Goal: Task Accomplishment & Management: Manage account settings

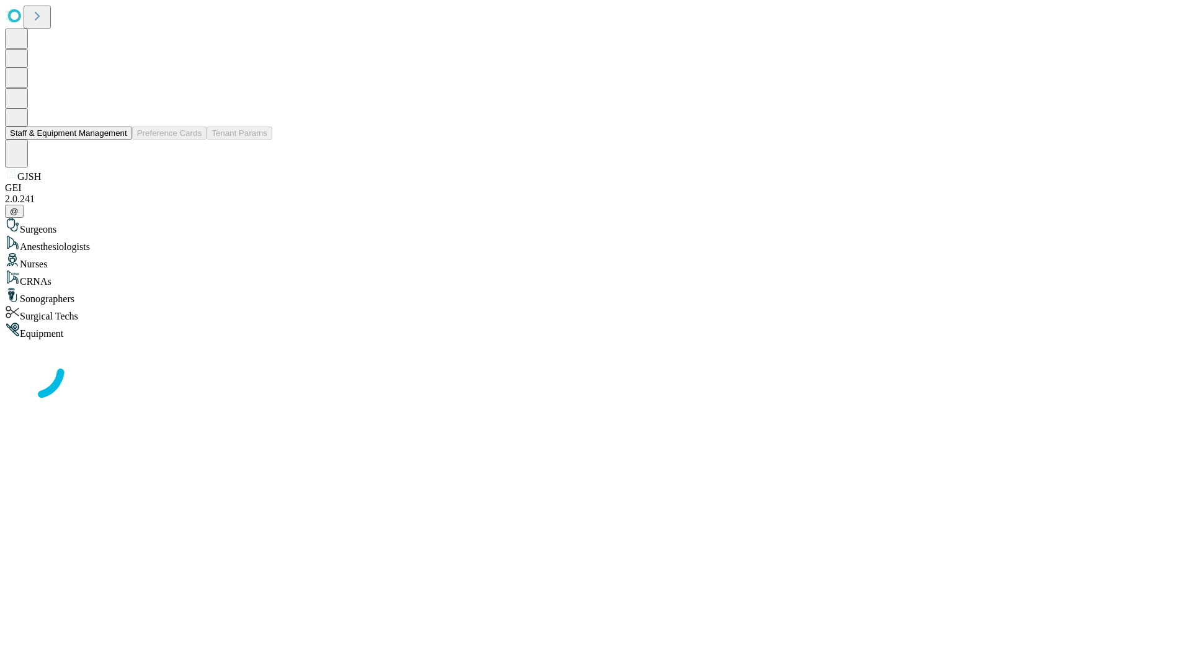
click at [119, 140] on button "Staff & Equipment Management" at bounding box center [68, 133] width 127 height 13
